Goal: Information Seeking & Learning: Learn about a topic

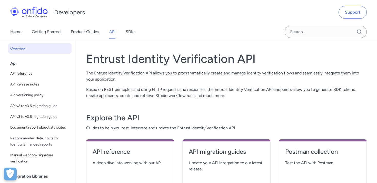
click at [116, 161] on span "A deep dive into working with our API." at bounding box center [130, 163] width 75 height 6
click at [113, 153] on h4 "API reference" at bounding box center [130, 151] width 75 height 8
select select "http"
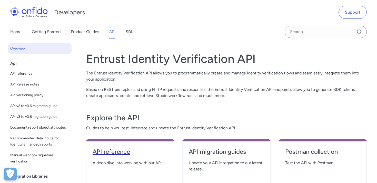
select select "http"
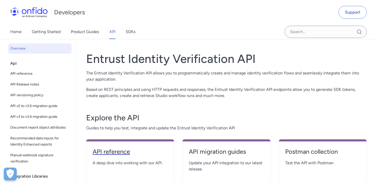
select select "http"
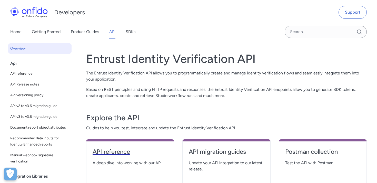
select select "http"
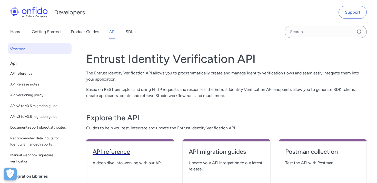
select select "http"
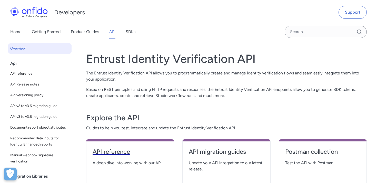
select select "http"
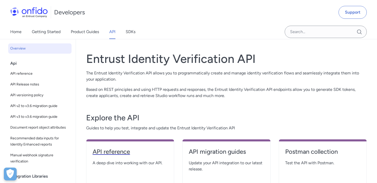
select select "http"
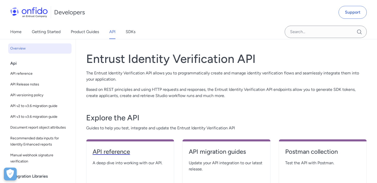
select select "http"
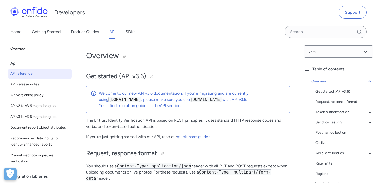
click at [154, 134] on p "If you're just getting started with our API, read our quick-start guides ." at bounding box center [188, 137] width 204 height 6
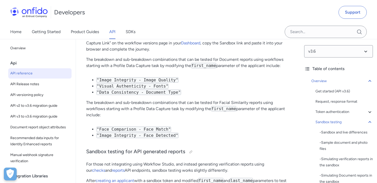
scroll to position [3482, 0]
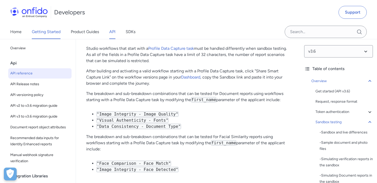
click at [51, 34] on link "Getting Started" at bounding box center [46, 32] width 29 height 14
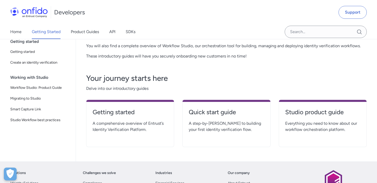
scroll to position [61, 0]
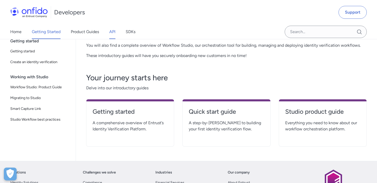
click at [114, 32] on link "API" at bounding box center [112, 32] width 6 height 14
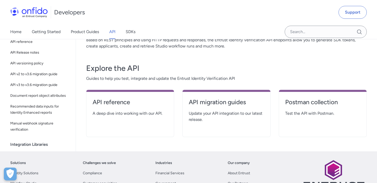
scroll to position [50, 0]
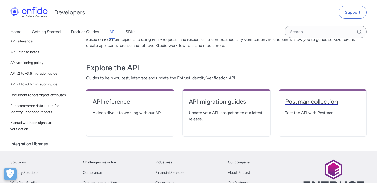
click at [311, 100] on h4 "Postman collection" at bounding box center [322, 101] width 75 height 8
click at [93, 33] on link "Product Guides" at bounding box center [85, 32] width 28 height 14
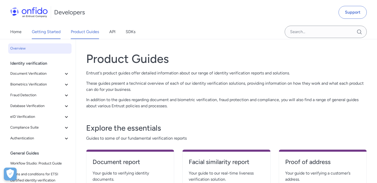
click at [58, 33] on link "Getting Started" at bounding box center [46, 32] width 29 height 14
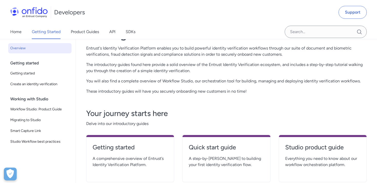
scroll to position [33, 0]
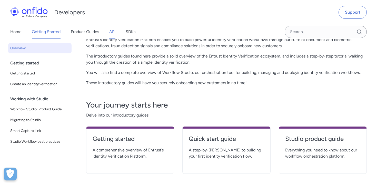
click at [113, 33] on link "API" at bounding box center [112, 32] width 6 height 14
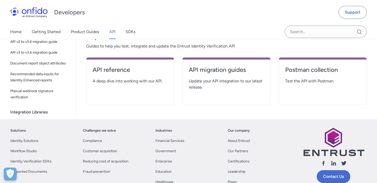
scroll to position [83, 0]
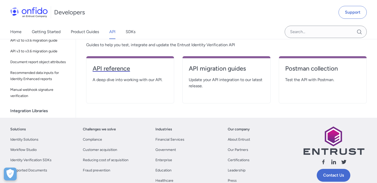
click at [120, 72] on h4 "API reference" at bounding box center [130, 68] width 75 height 8
select select "http"
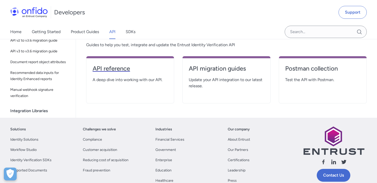
select select "http"
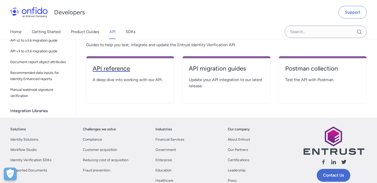
select select "http"
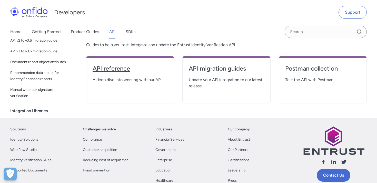
select select "http"
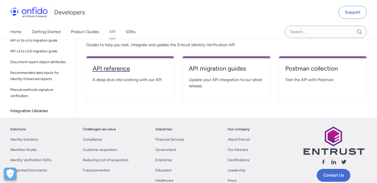
select select "http"
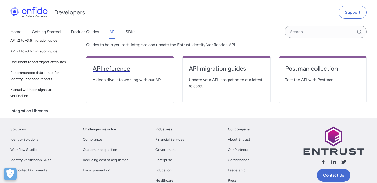
select select "http"
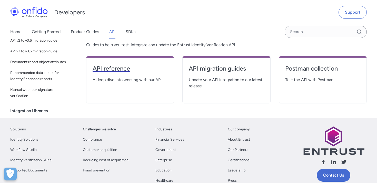
select select "http"
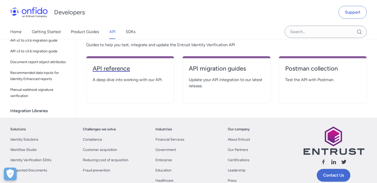
select select "http"
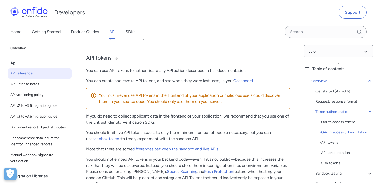
scroll to position [422, 0]
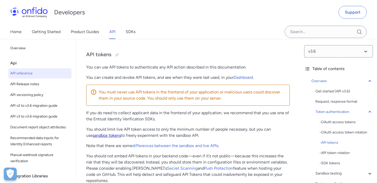
click at [96, 137] on link "sandbox tokens" at bounding box center [107, 135] width 28 height 5
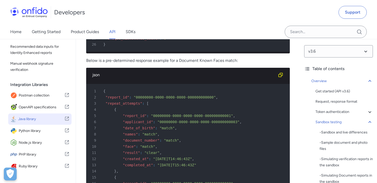
scroll to position [93, 0]
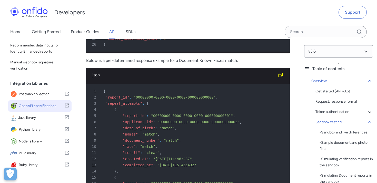
click at [39, 105] on span "OpenAPI specifications" at bounding box center [42, 105] width 46 height 7
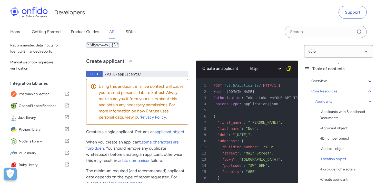
scroll to position [7090, 0]
